Goal: Navigation & Orientation: Find specific page/section

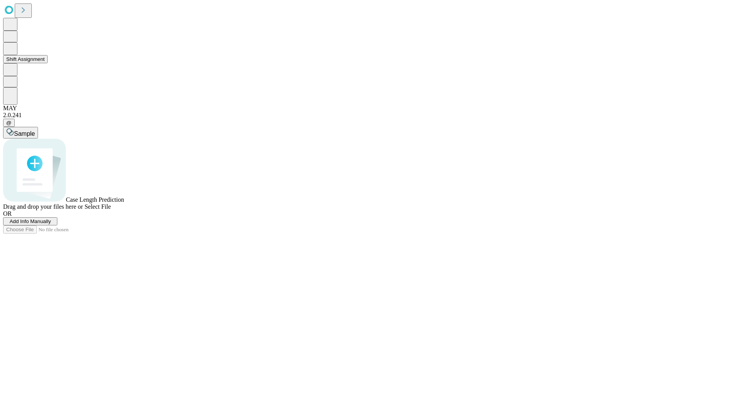
click at [48, 63] on button "Shift Assignment" at bounding box center [25, 59] width 45 height 8
